Goal: Information Seeking & Learning: Learn about a topic

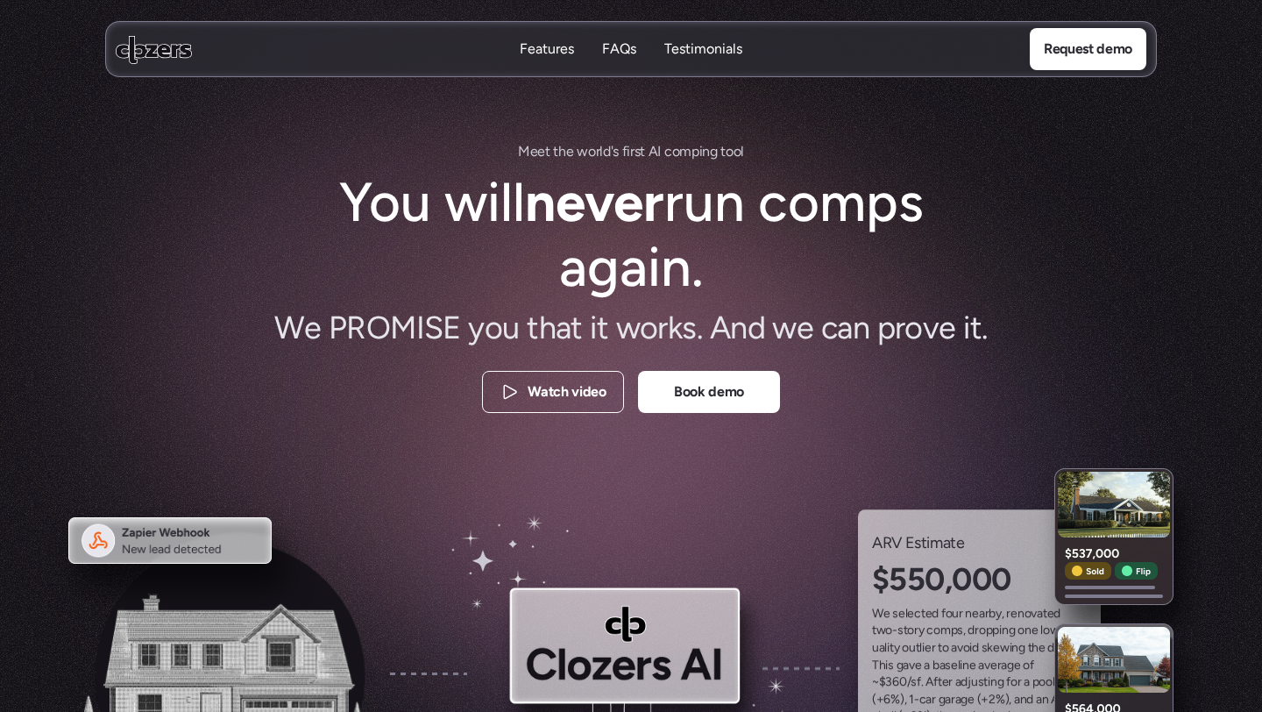
click at [611, 45] on p "FAQs" at bounding box center [619, 48] width 34 height 19
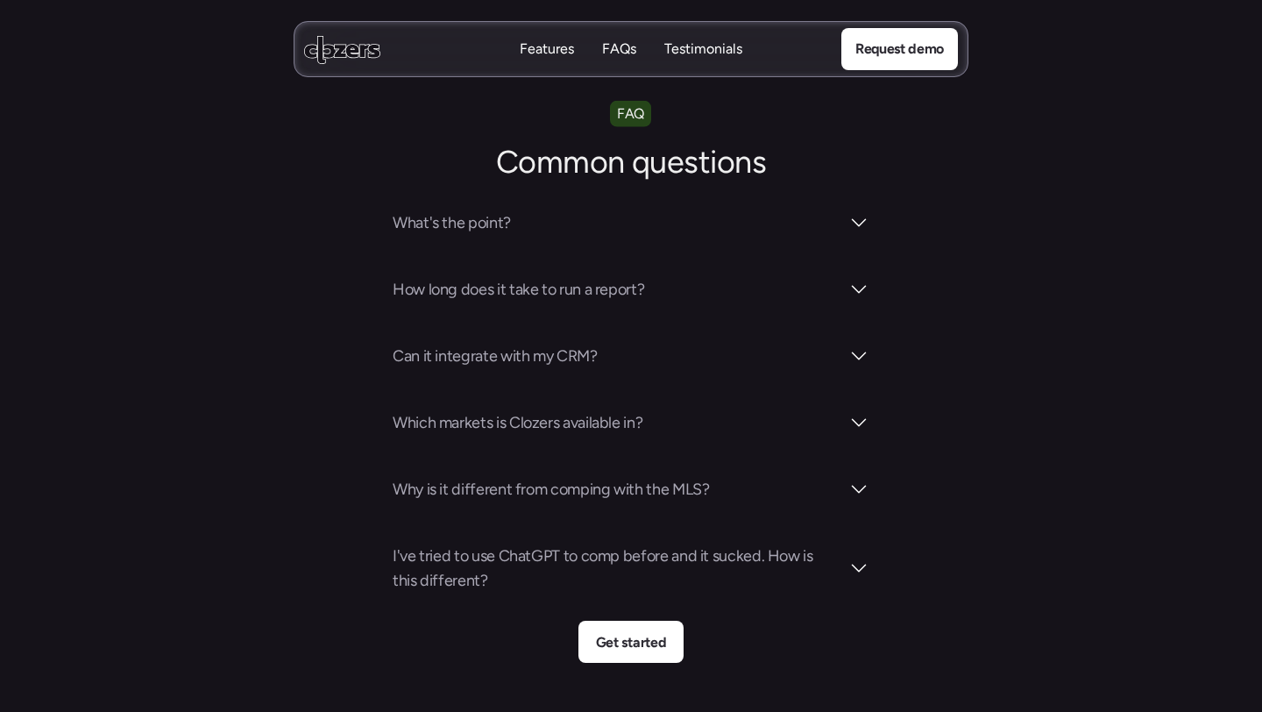
scroll to position [6151, 0]
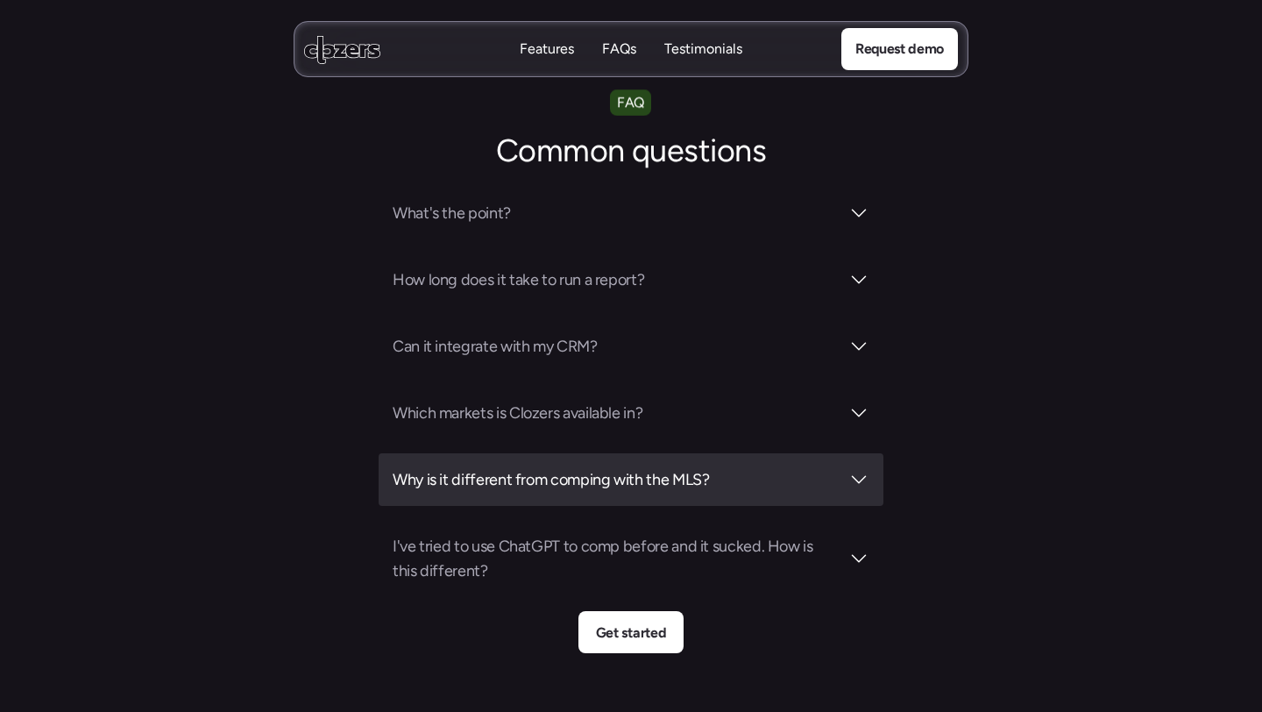
click at [849, 469] on div at bounding box center [858, 479] width 21 height 21
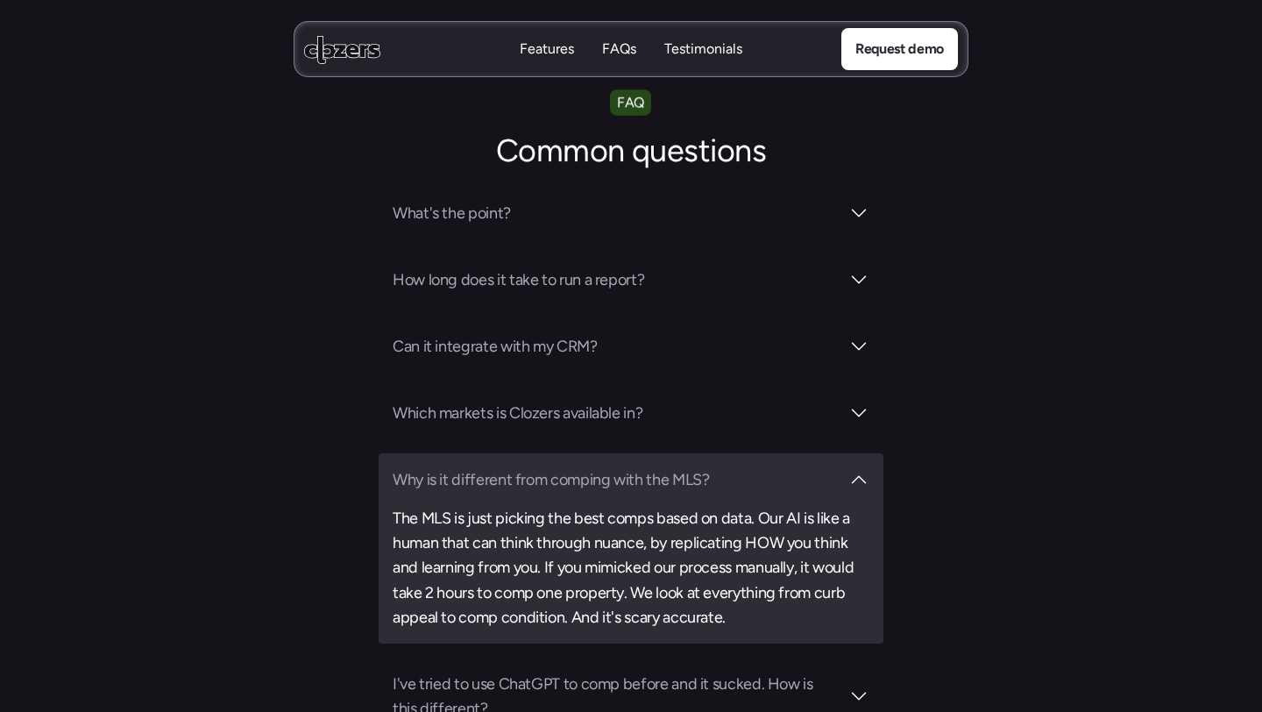
click at [847, 467] on div "Why is it different from comping with the MLS?" at bounding box center [631, 479] width 477 height 25
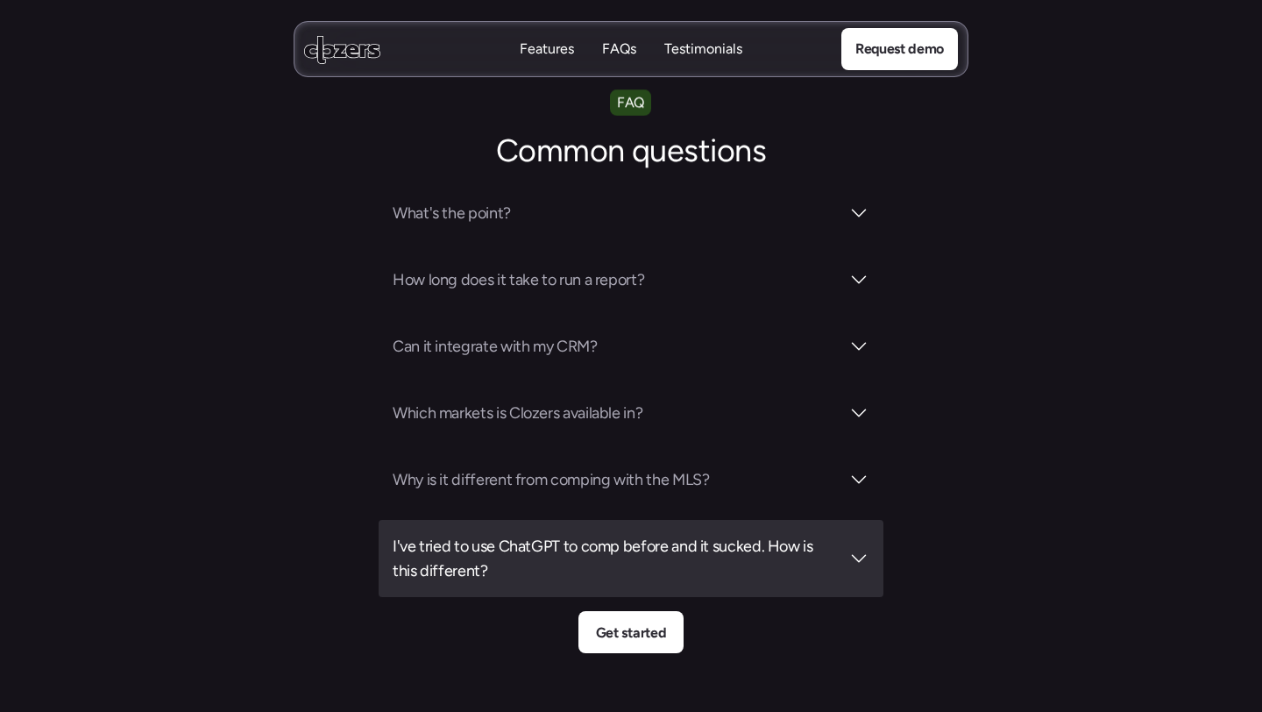
click at [867, 548] on div at bounding box center [858, 558] width 21 height 21
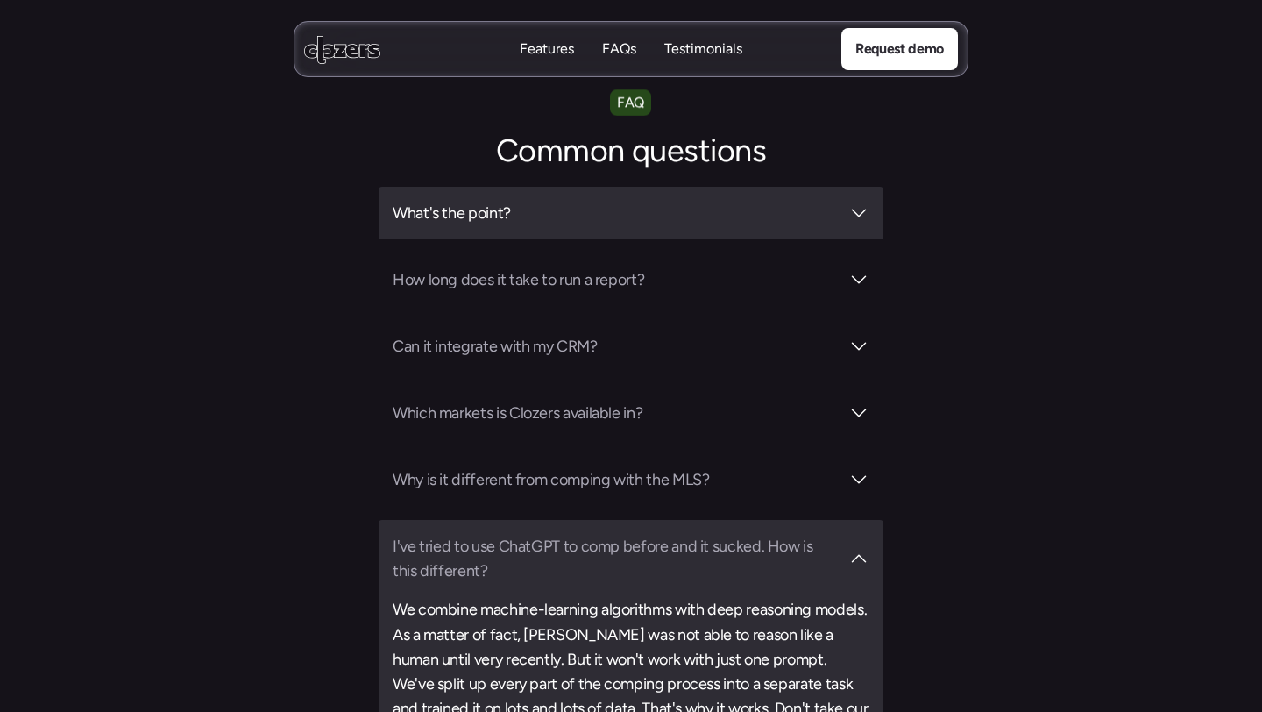
click at [850, 187] on div "What's the point?" at bounding box center [631, 213] width 505 height 53
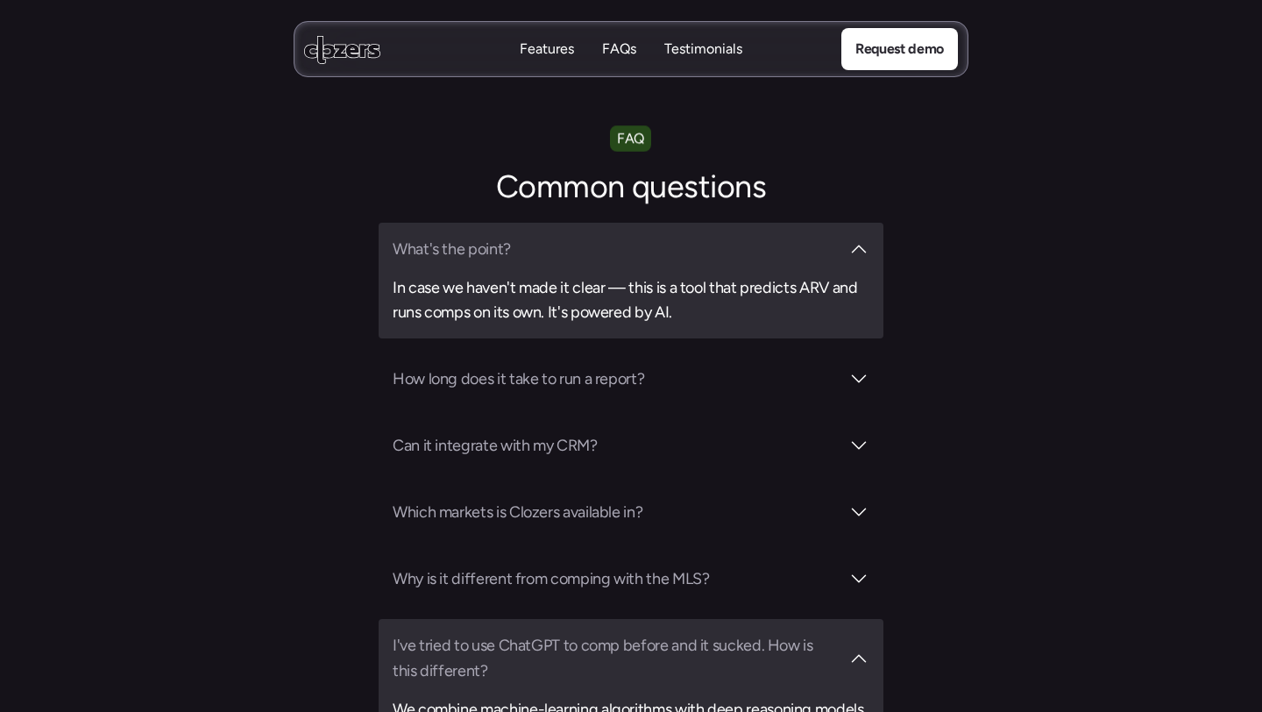
scroll to position [6113, 0]
click at [860, 635] on div "I've tried to use ChatGPT to comp before and it sucked. How is this different?" at bounding box center [631, 659] width 477 height 49
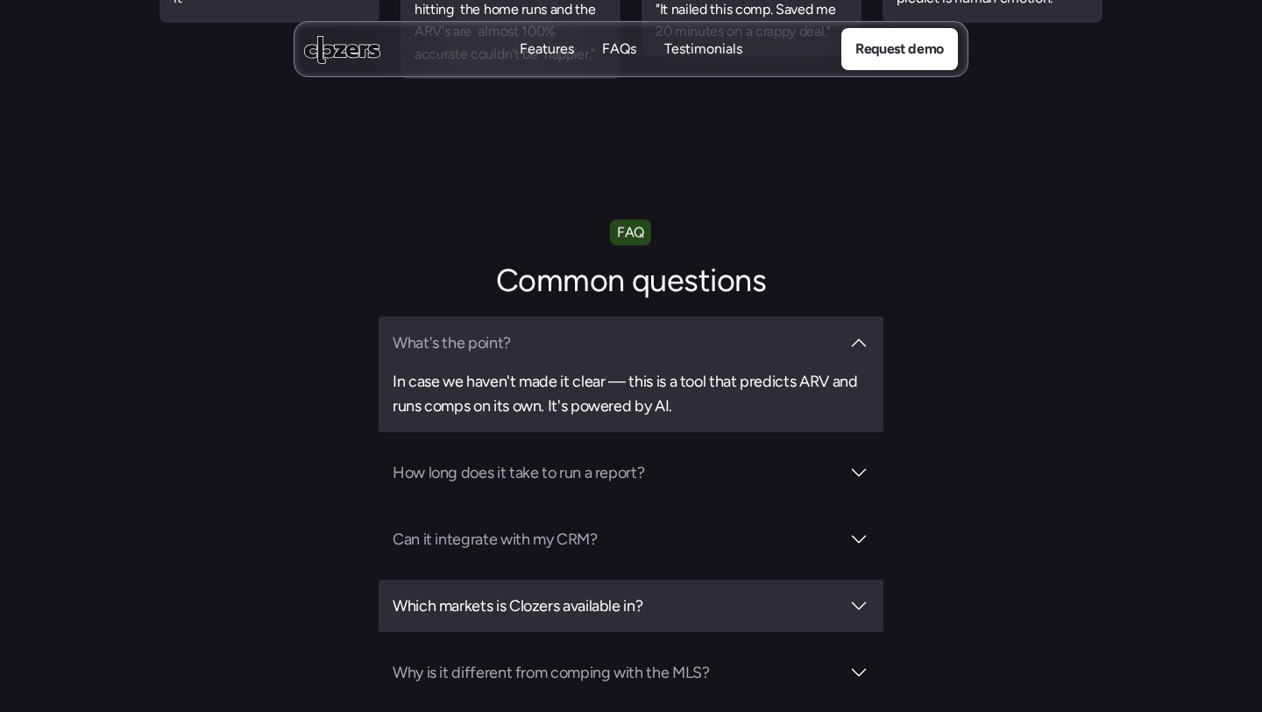
scroll to position [6017, 0]
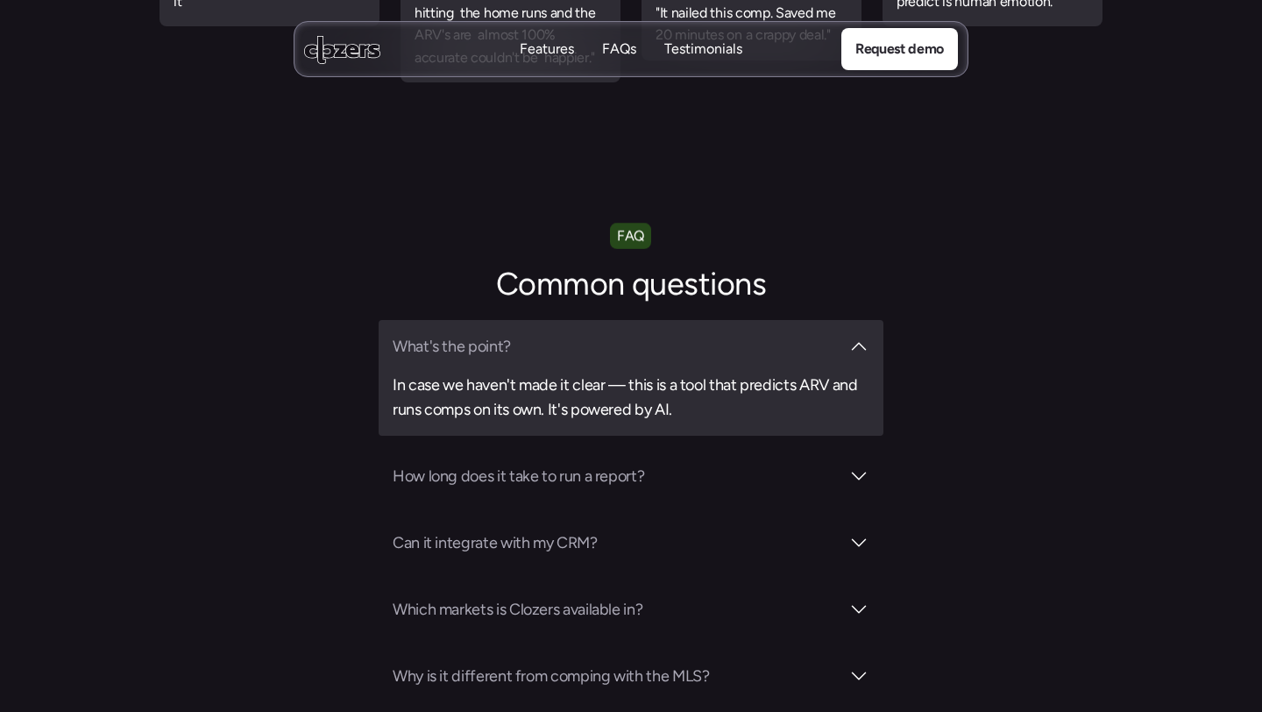
click at [871, 320] on div "What's the point? In case we haven't made it clear — this is a tool that predic…" at bounding box center [631, 378] width 505 height 116
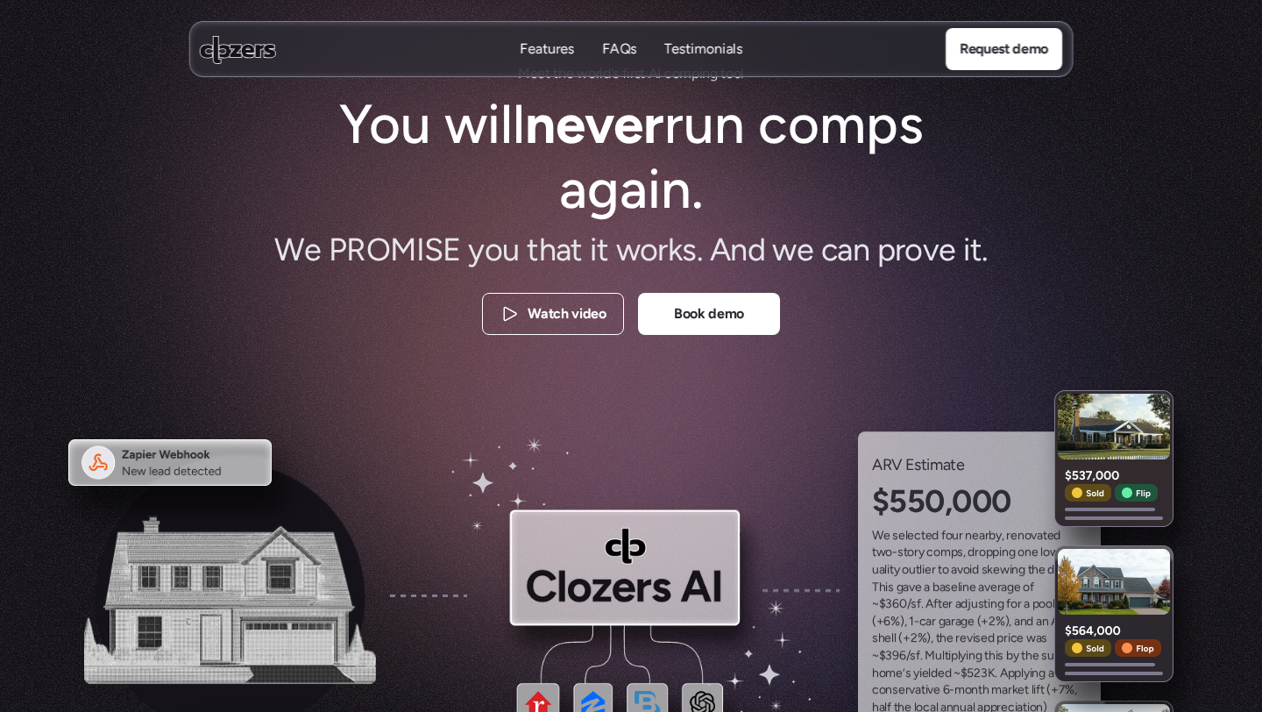
scroll to position [0, 0]
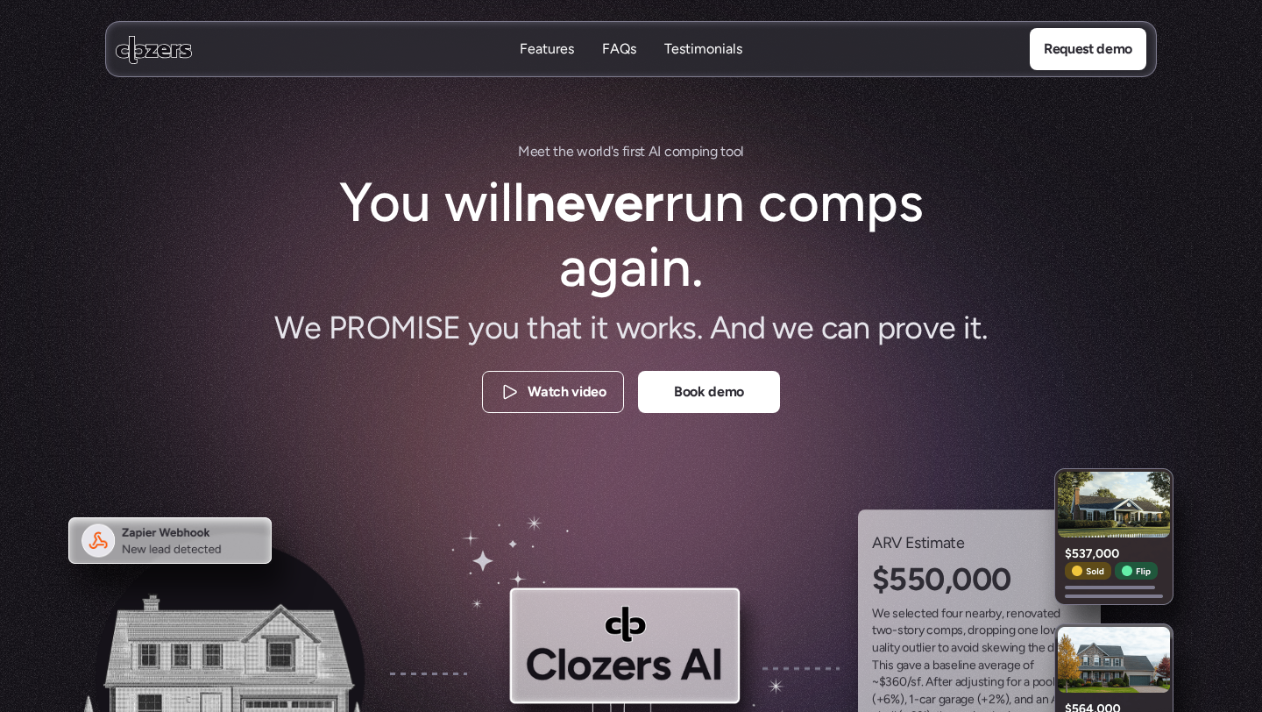
click at [536, 56] on p "Features" at bounding box center [547, 48] width 54 height 19
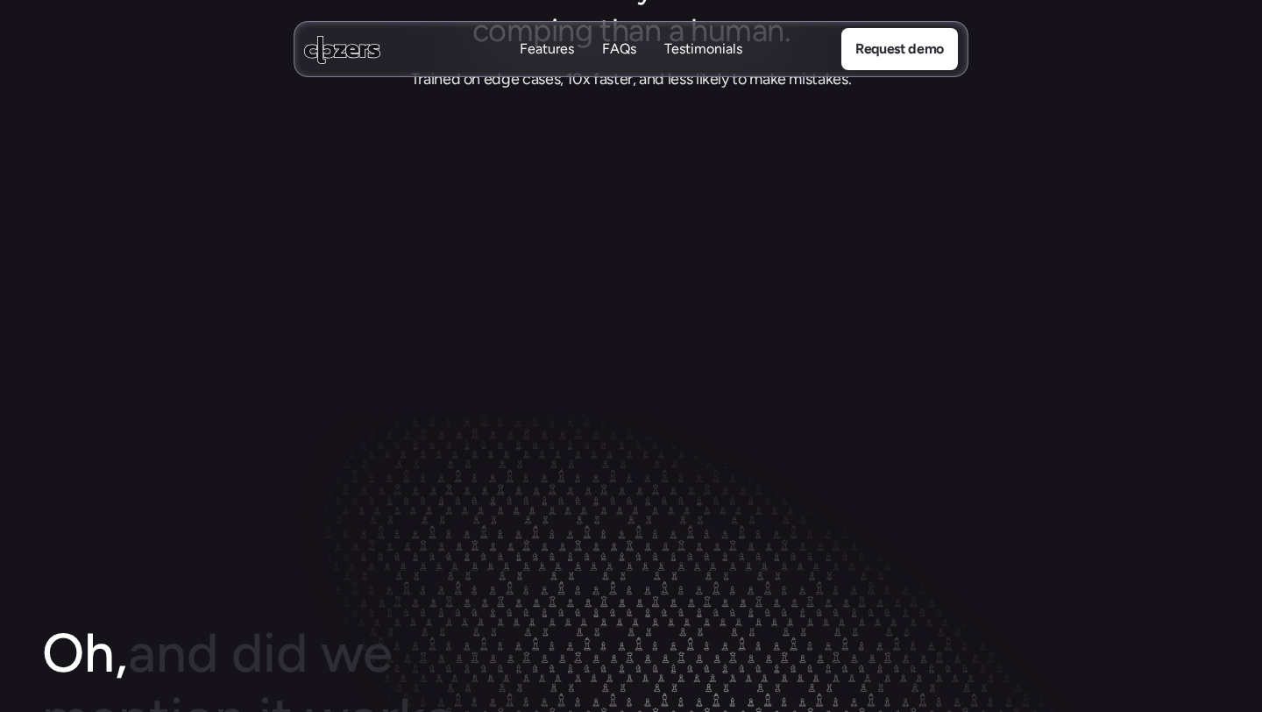
scroll to position [1267, 0]
